Goal: Task Accomplishment & Management: Manage account settings

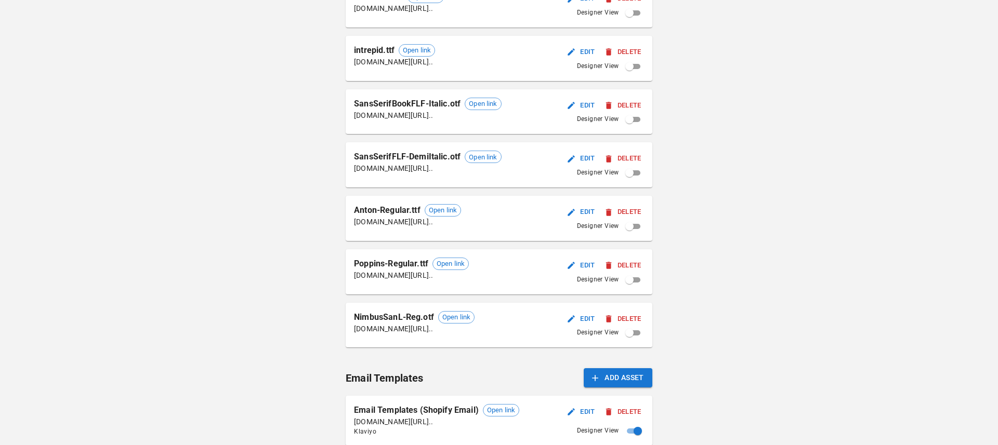
scroll to position [676, 0]
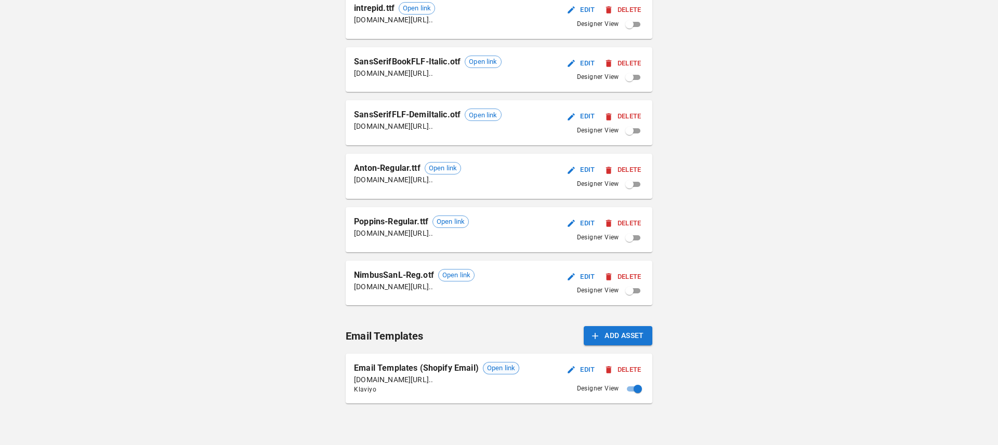
click at [513, 371] on span "Open link" at bounding box center [500, 368] width 35 height 10
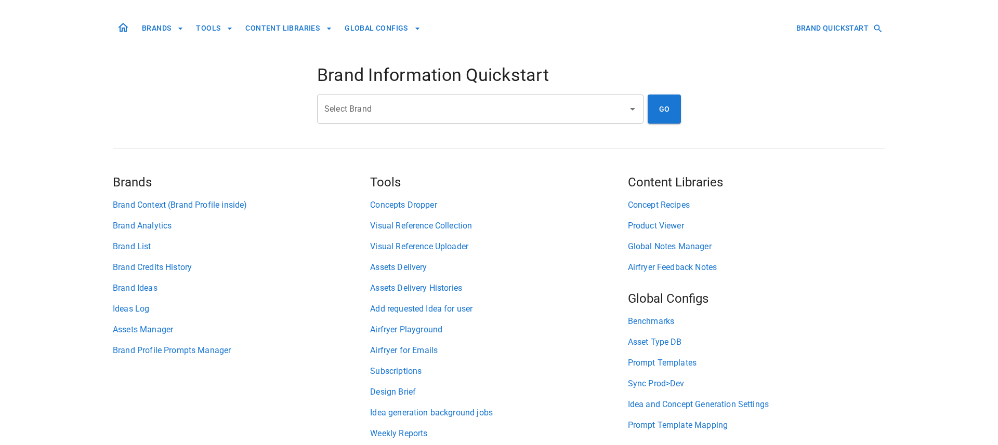
click at [484, 115] on input "Select Brand" at bounding box center [472, 109] width 301 height 20
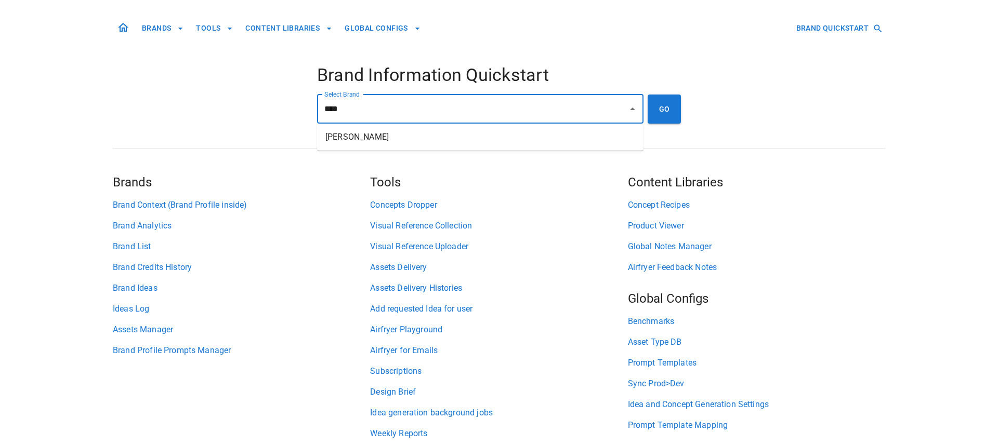
click at [531, 146] on ul "Japheth Chiara" at bounding box center [480, 137] width 326 height 27
click at [596, 134] on li "Japheth Chiara" at bounding box center [480, 137] width 326 height 19
type input "**********"
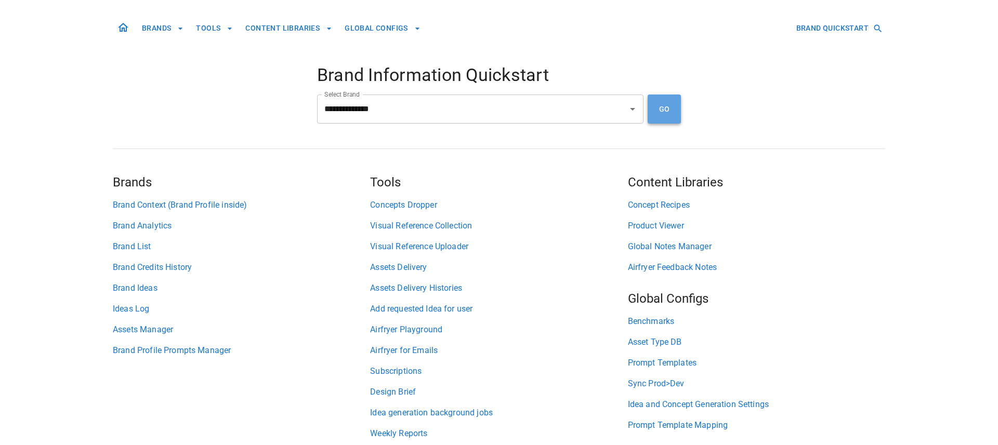
click at [673, 112] on button "GO" at bounding box center [664, 109] width 33 height 29
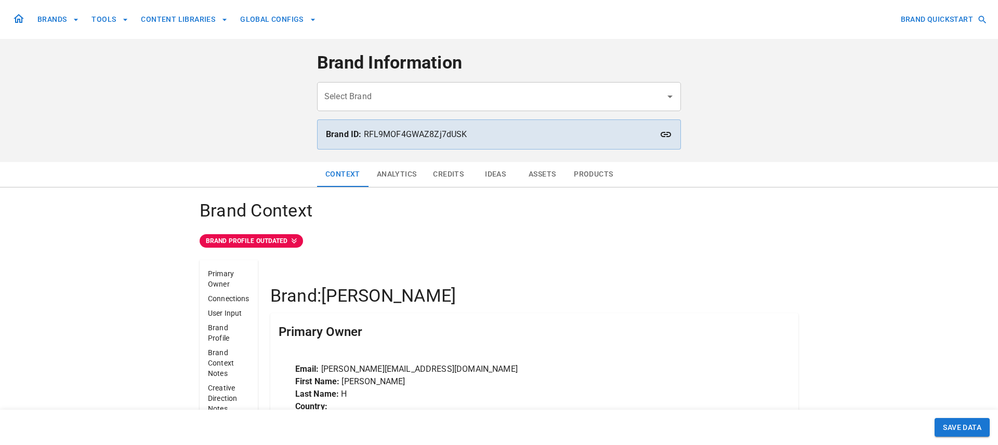
type input "**********"
click at [487, 174] on button "Ideas" at bounding box center [495, 174] width 47 height 25
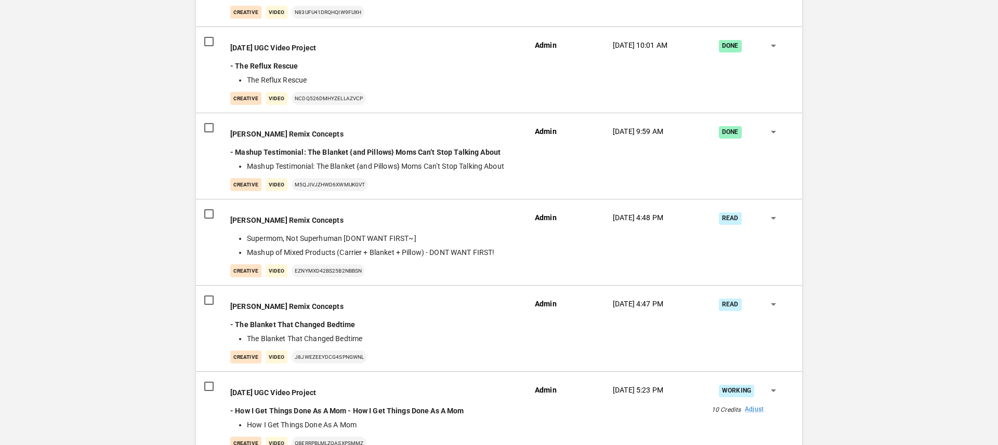
scroll to position [1423, 0]
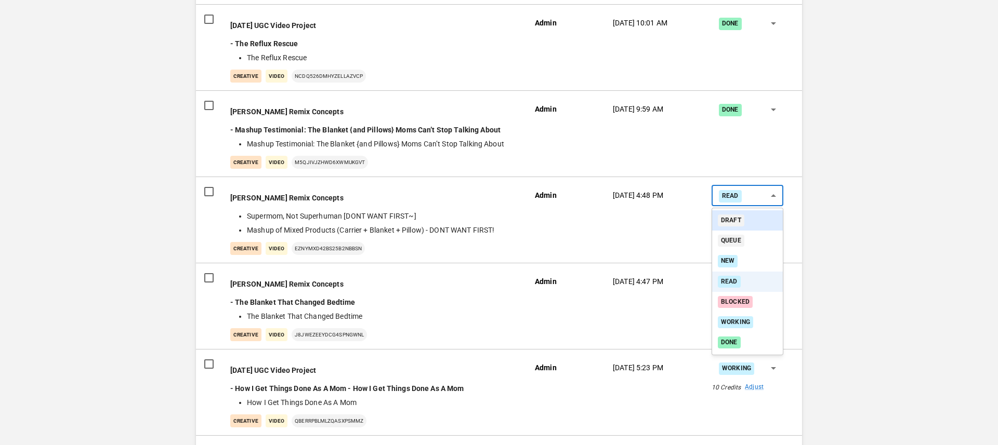
click at [754, 225] on li "Draft" at bounding box center [747, 221] width 71 height 20
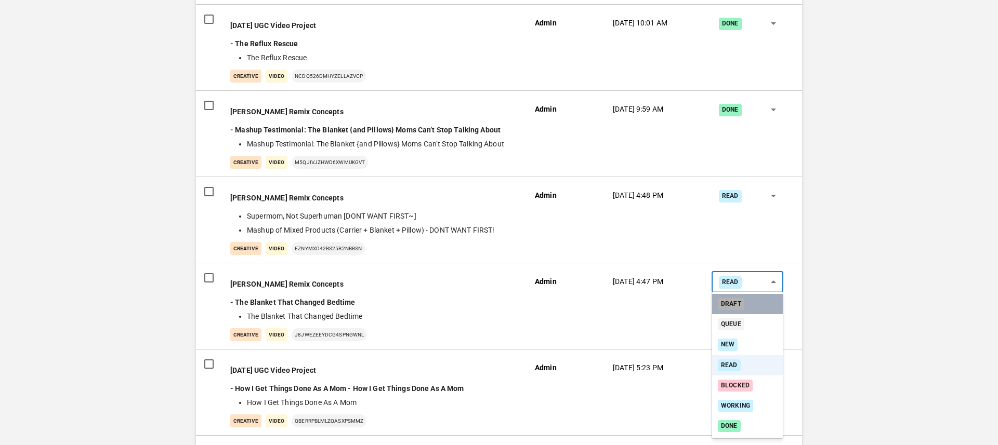
click at [750, 298] on li "Draft" at bounding box center [747, 304] width 71 height 20
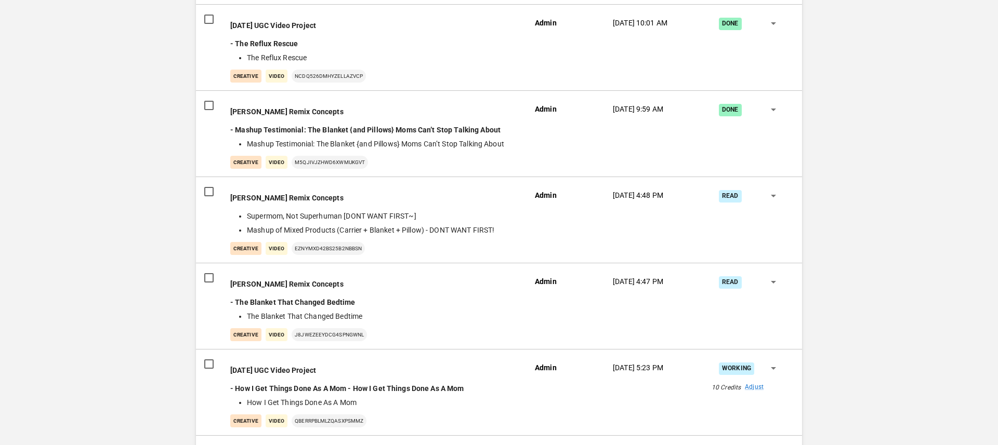
type input "*****"
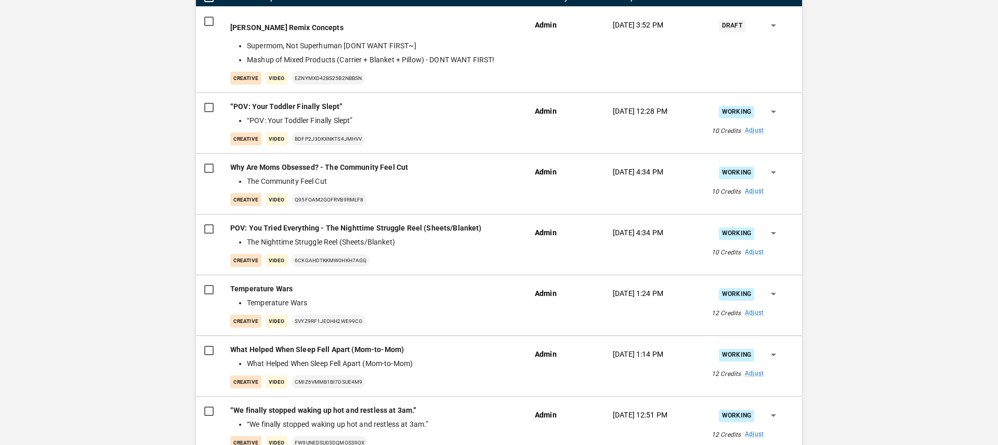
scroll to position [223, 0]
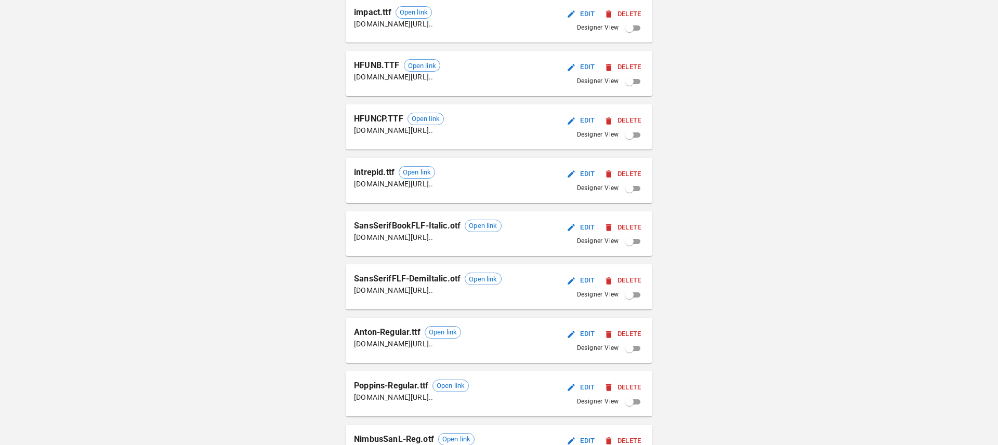
scroll to position [676, 0]
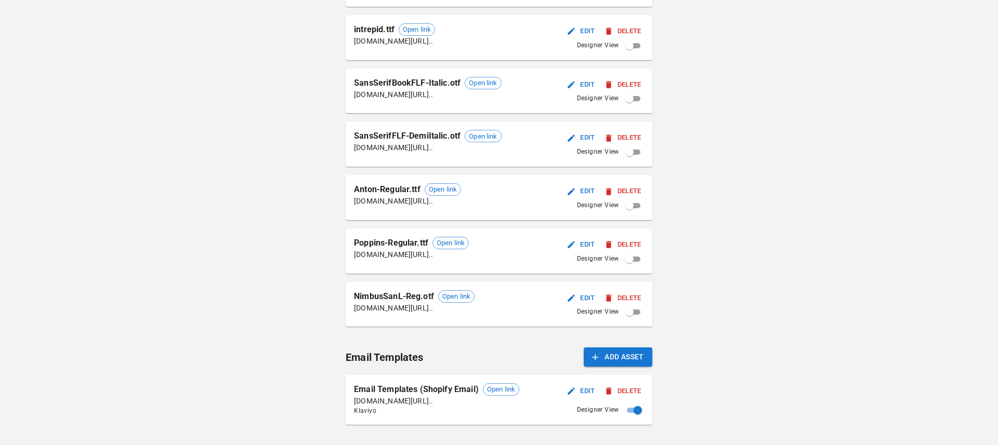
scroll to position [676, 0]
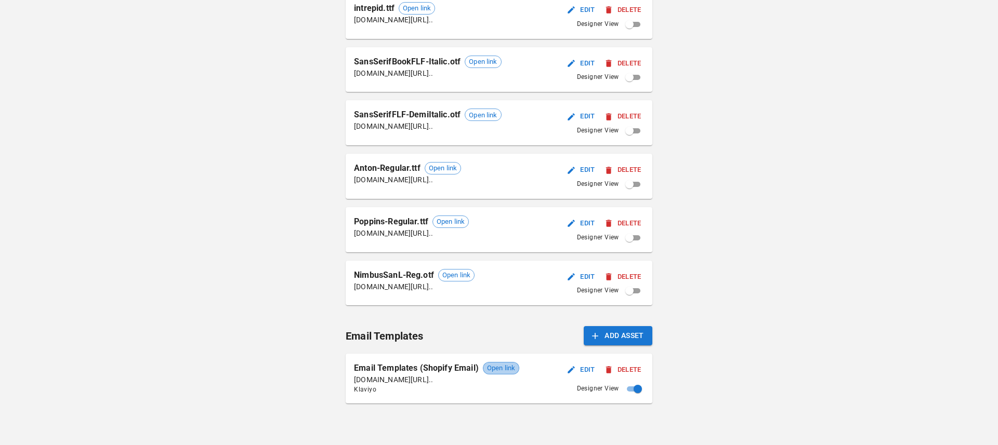
click at [498, 366] on span "Open link" at bounding box center [500, 368] width 35 height 10
click at [586, 368] on button "Edit" at bounding box center [581, 370] width 33 height 16
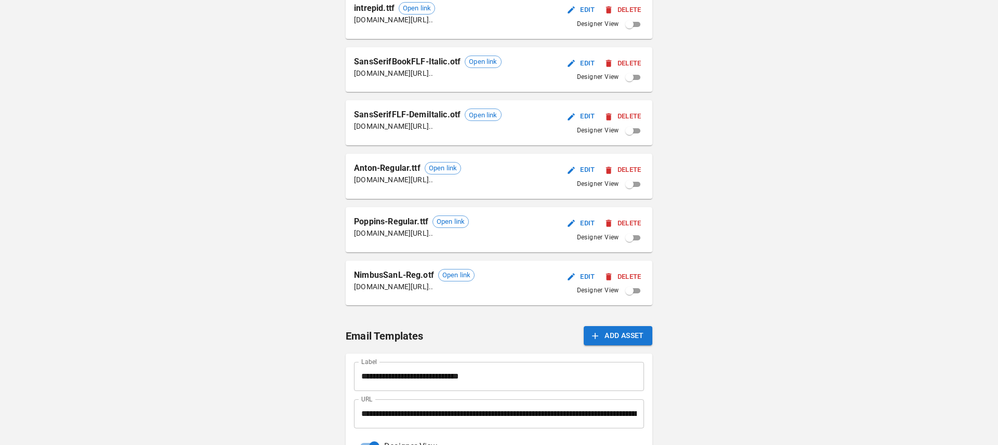
click at [483, 409] on input "**********" at bounding box center [499, 414] width 290 height 29
click at [319, 378] on div "Context Analytics Credits Ideas Assets Products Assets Manager Assets Add Asset…" at bounding box center [499, 9] width 998 height 1047
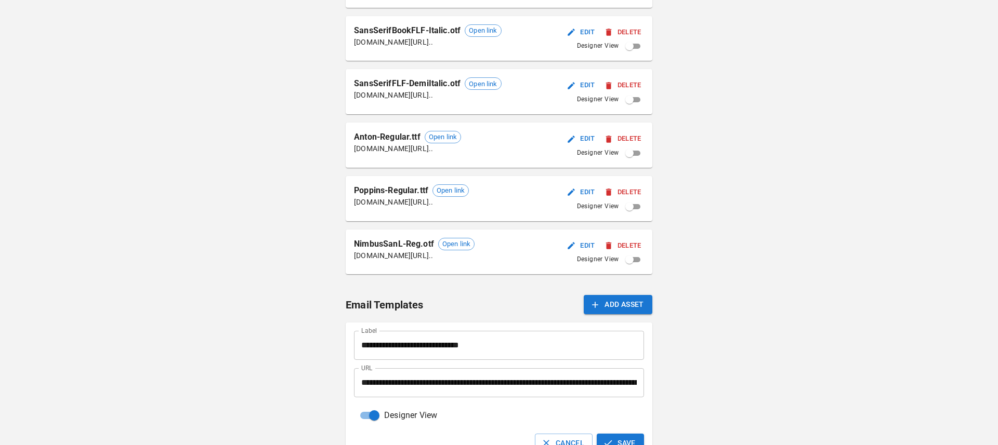
scroll to position [760, 0]
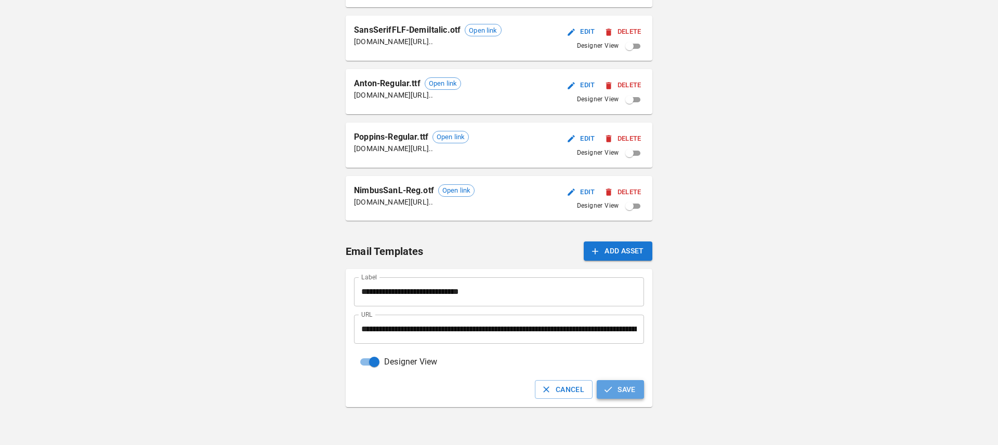
click at [614, 389] on button "Save" at bounding box center [620, 389] width 47 height 19
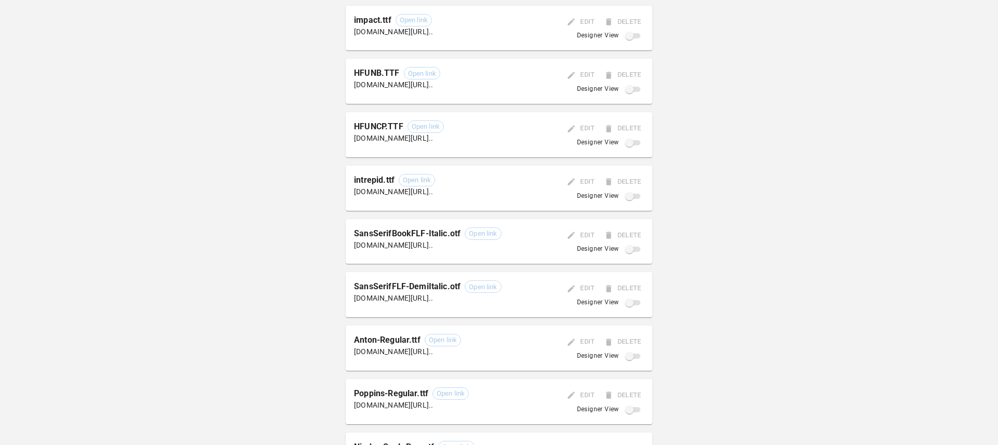
scroll to position [319, 0]
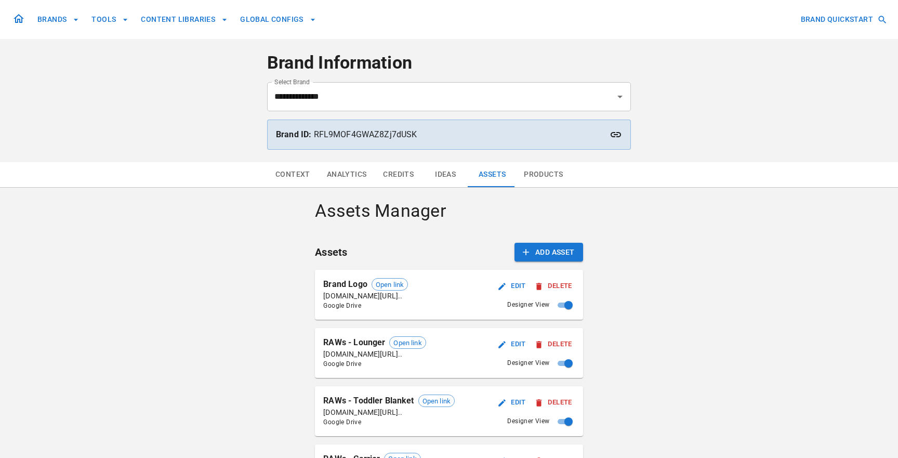
scroll to position [147, 0]
